Goal: Find contact information: Find contact information

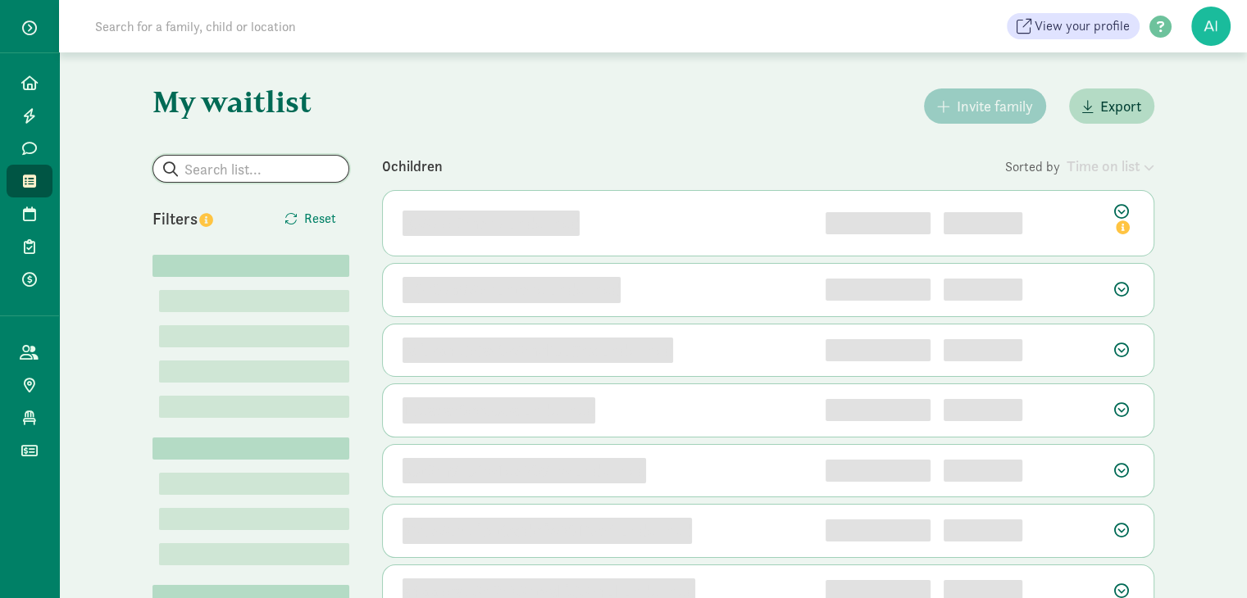
click at [213, 159] on input "search" at bounding box center [250, 169] width 195 height 26
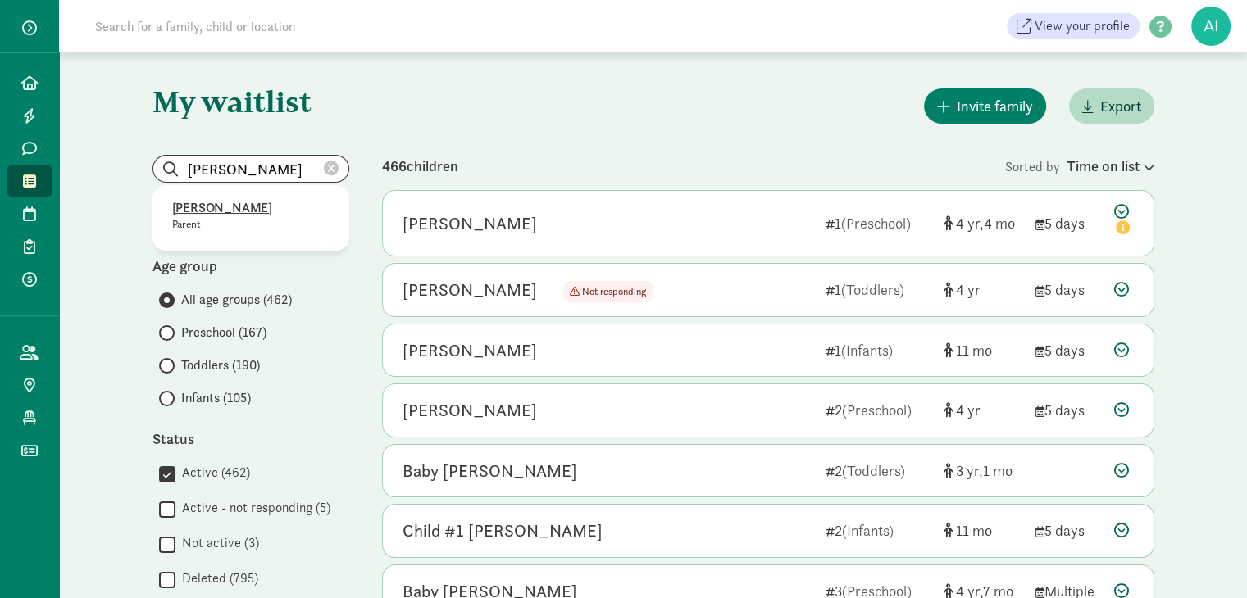
click at [204, 220] on p "Parent" at bounding box center [250, 224] width 157 height 13
type input "[PERSON_NAME]"
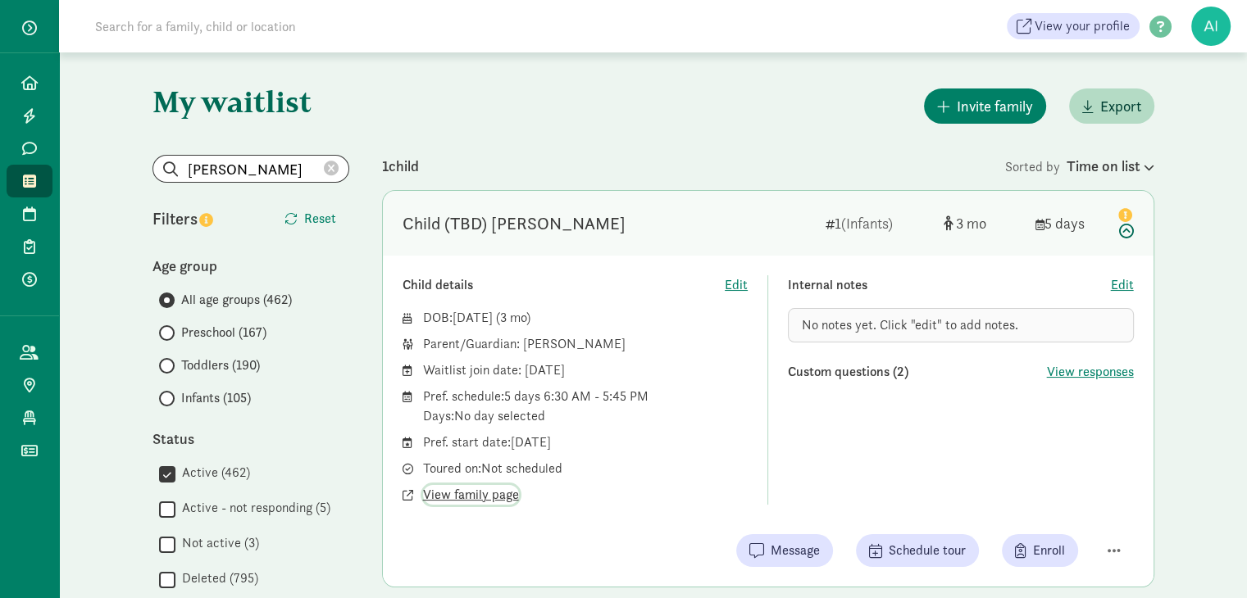
click at [495, 496] on span "View family page" at bounding box center [471, 495] width 96 height 20
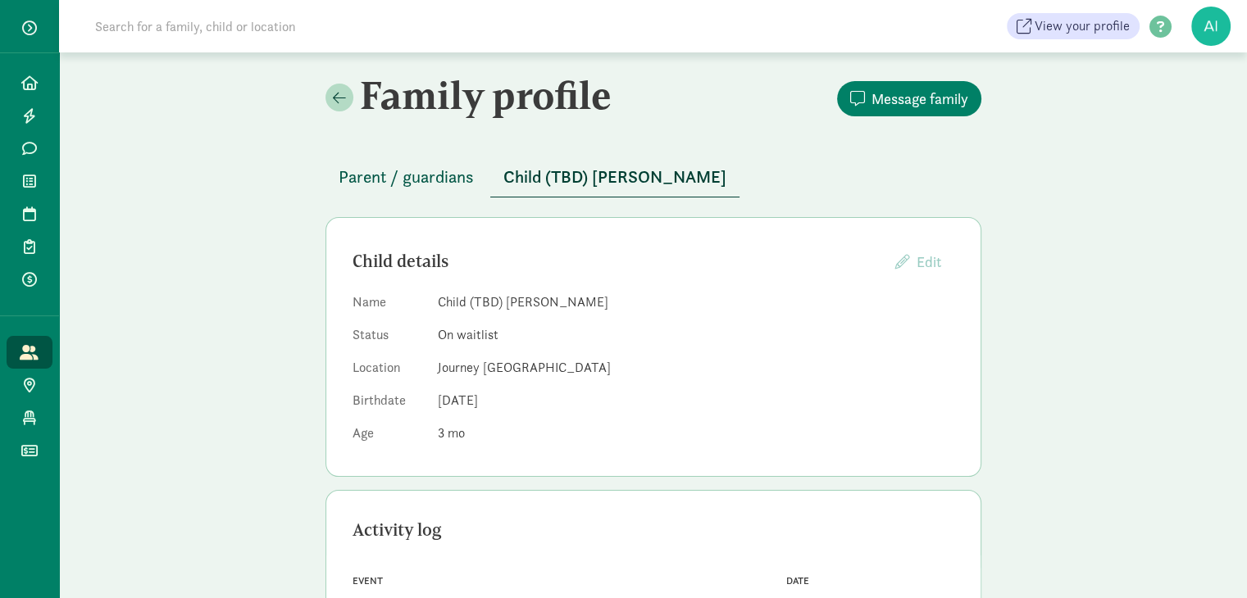
click at [371, 175] on span "Parent / guardians" at bounding box center [406, 177] width 135 height 26
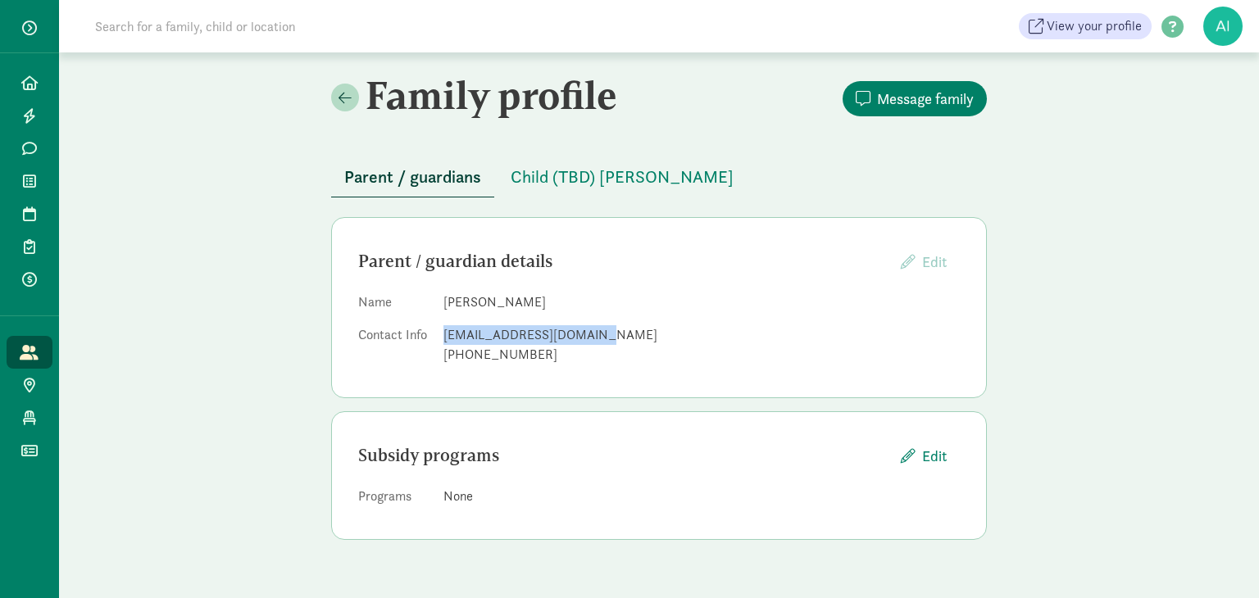
drag, startPoint x: 596, startPoint y: 332, endPoint x: 442, endPoint y: 326, distance: 154.2
click at [442, 326] on dl "Name Joyce Harvey Contact Info joyceharvey27@gmail.com 253-861-1511" at bounding box center [659, 332] width 602 height 79
copy div "joyceharvey27@gmail.com"
click at [569, 315] on dl "Name Joyce Harvey Contact Info joyceharvey27@gmail.com 253-861-1511" at bounding box center [659, 332] width 602 height 79
drag, startPoint x: 598, startPoint y: 334, endPoint x: 443, endPoint y: 333, distance: 155.0
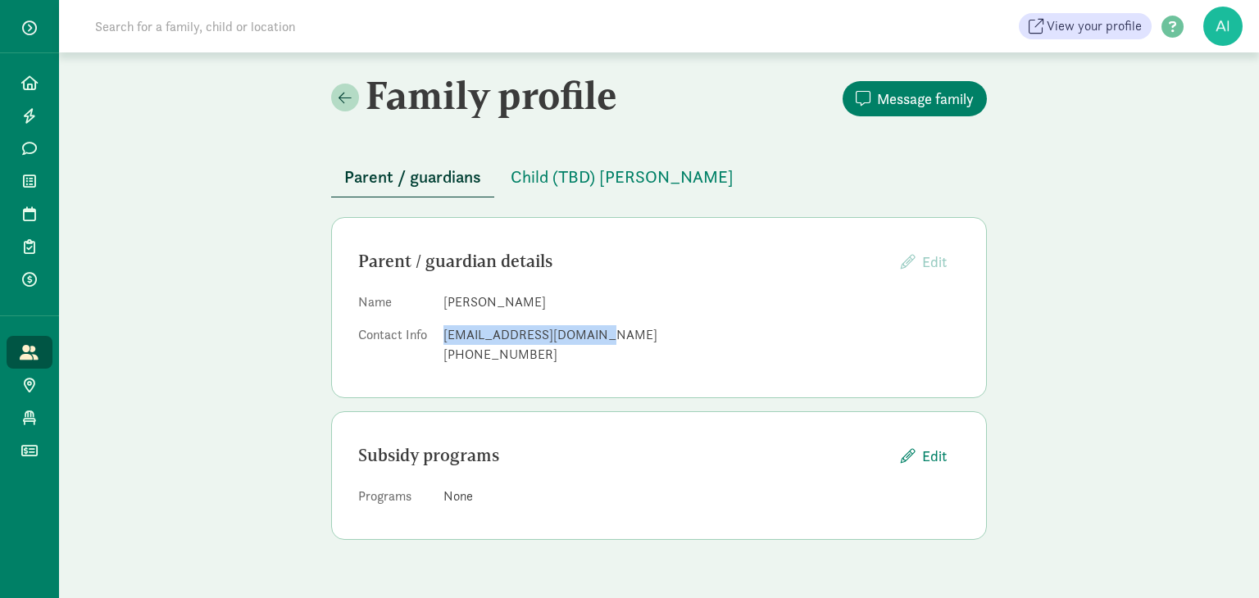
click at [443, 333] on dl "Name Joyce Harvey Contact Info joyceharvey27@gmail.com 253-861-1511" at bounding box center [659, 332] width 602 height 79
copy div "joyceharvey27@gmail.com"
